Goal: Register for event/course

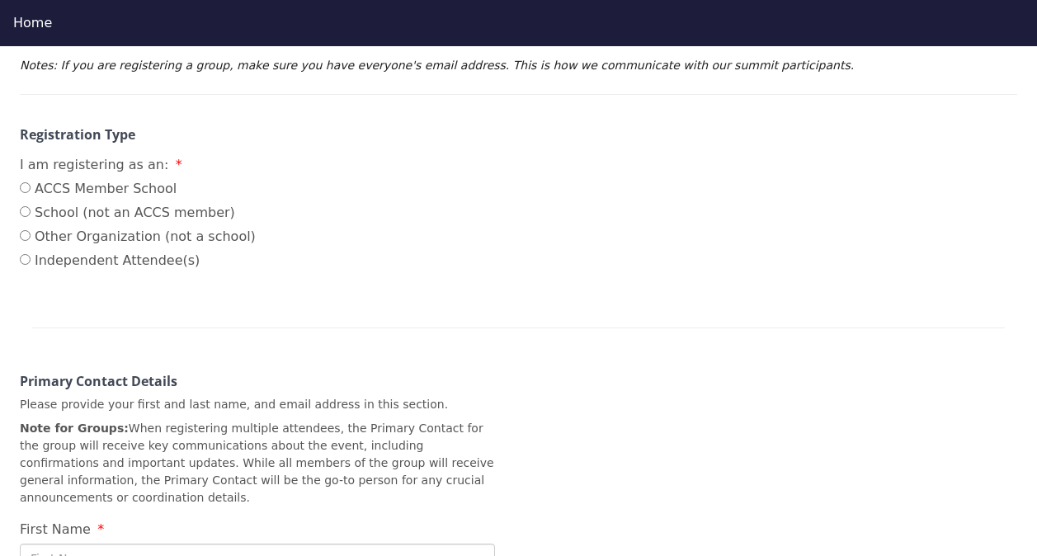
scroll to position [313, 0]
click at [27, 183] on input "ACCS Member School" at bounding box center [25, 188] width 11 height 11
radio input "true"
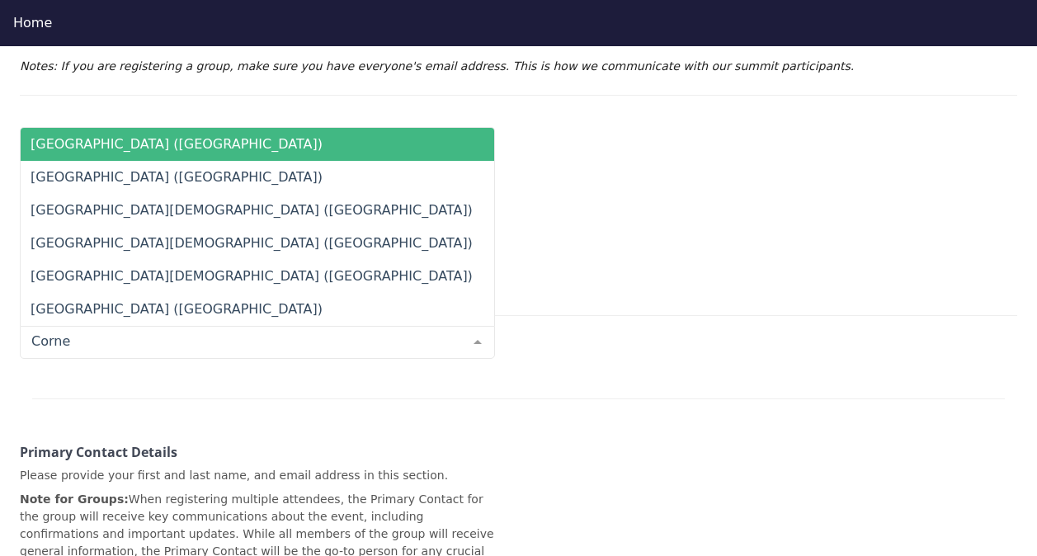
type input "Corner"
click at [123, 136] on span "Cornerstone Academy (FL)" at bounding box center [177, 144] width 292 height 16
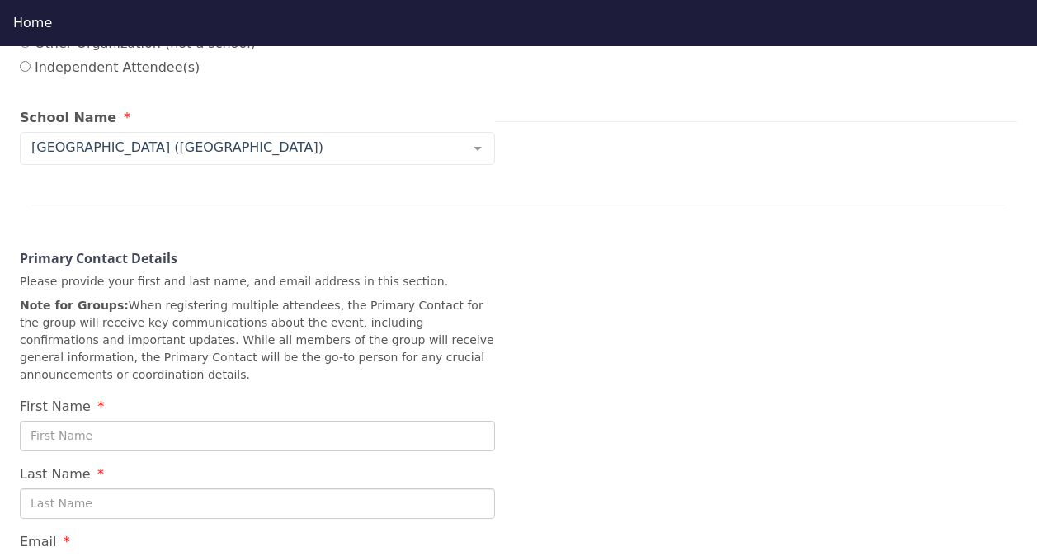
scroll to position [535, 0]
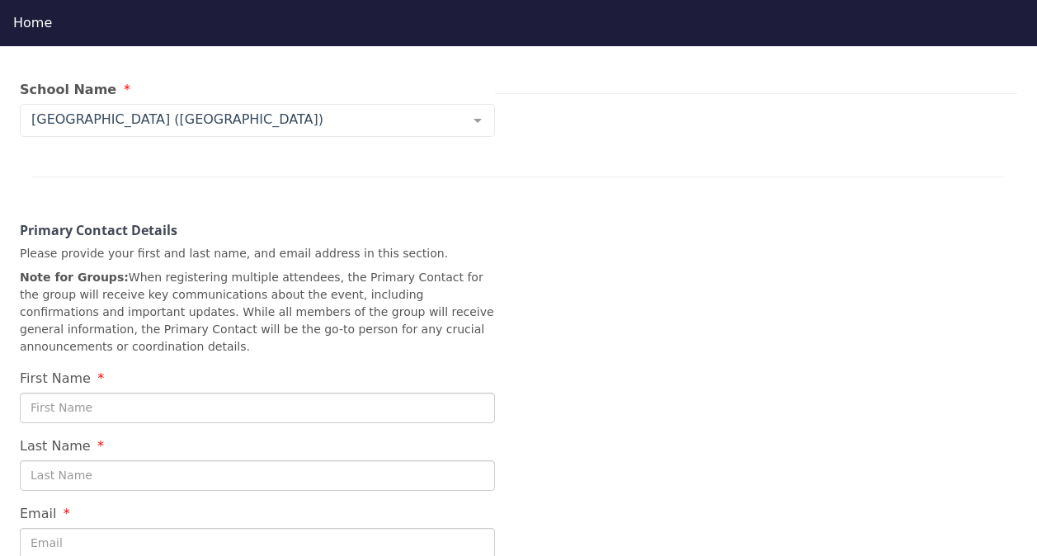
click at [173, 393] on input "First Name" at bounding box center [257, 408] width 475 height 31
type input "Jamie"
type input "Cline"
click at [705, 387] on div "2025 Regional Summit - Veritas Classical School (St. Augustine, FL) Veritas Cla…" at bounding box center [518, 154] width 1037 height 942
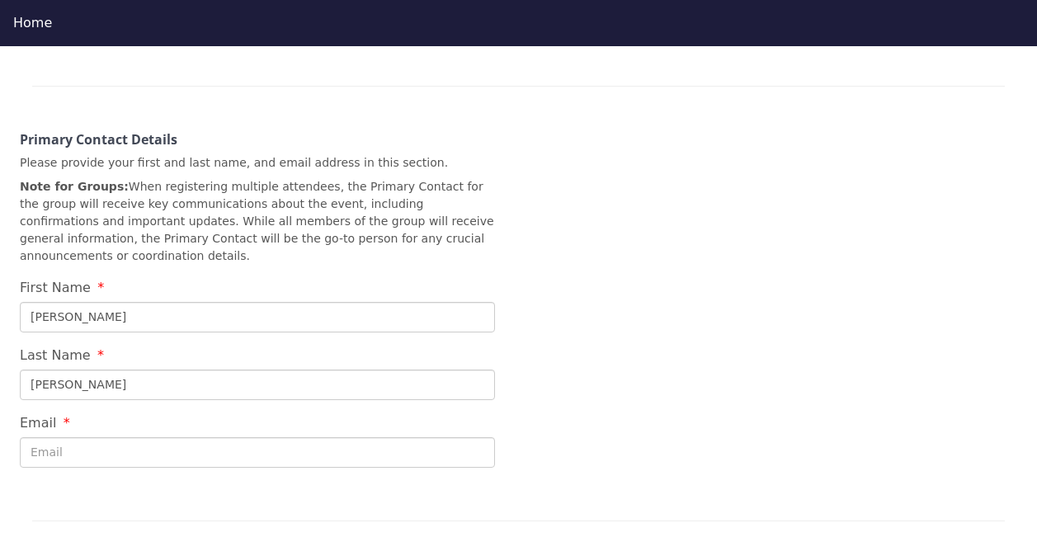
scroll to position [629, 0]
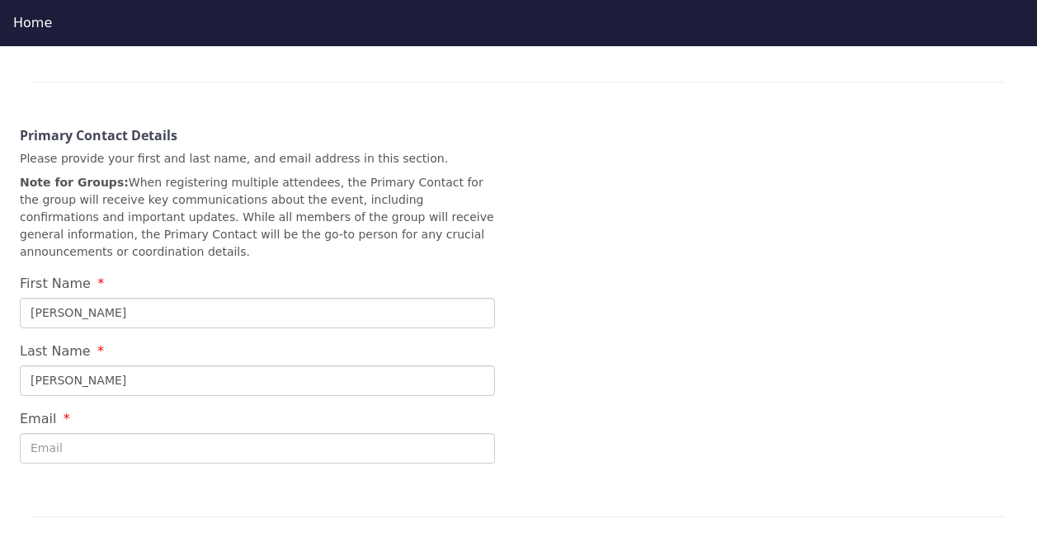
click at [87, 433] on input "Email" at bounding box center [257, 448] width 475 height 31
type input "jamie.cline@ca.school"
click at [265, 477] on div at bounding box center [518, 497] width 973 height 40
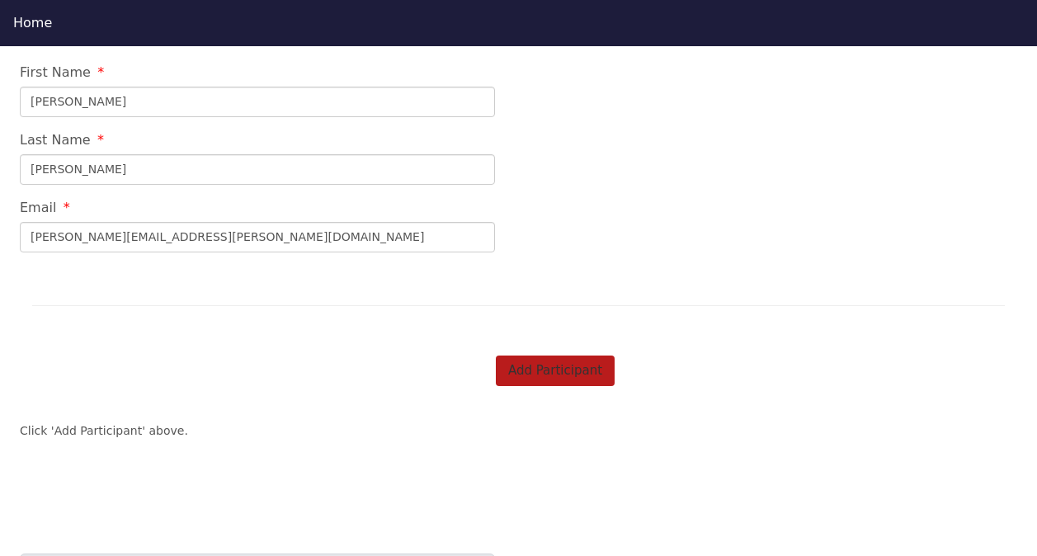
scroll to position [1039, 0]
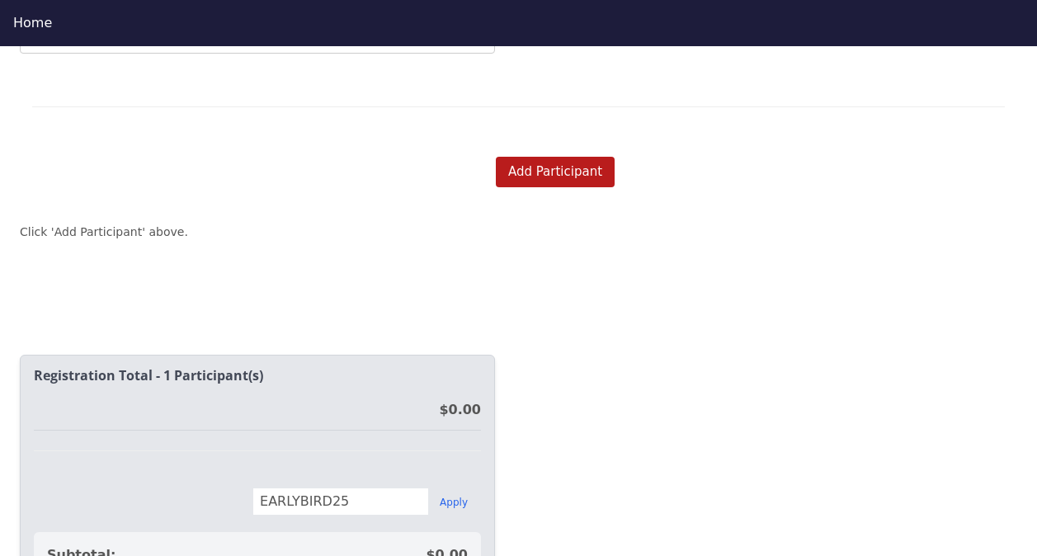
click at [705, 381] on div "2025 Regional Summit - Veritas Classical School (St. Augustine, FL) Veritas Cla…" at bounding box center [518, 324] width 1037 height 556
